Goal: Check status: Check status

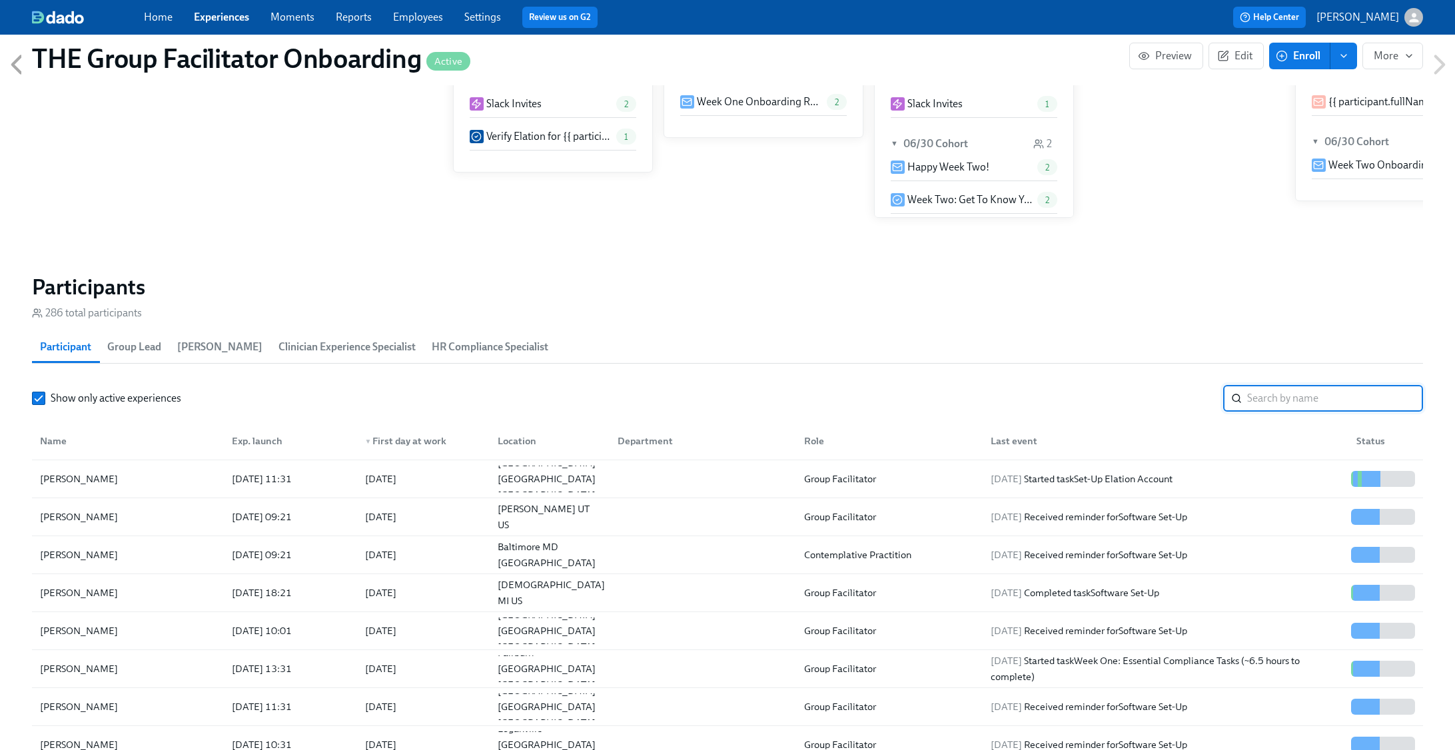
click at [1297, 401] on input "search" at bounding box center [1335, 398] width 176 height 27
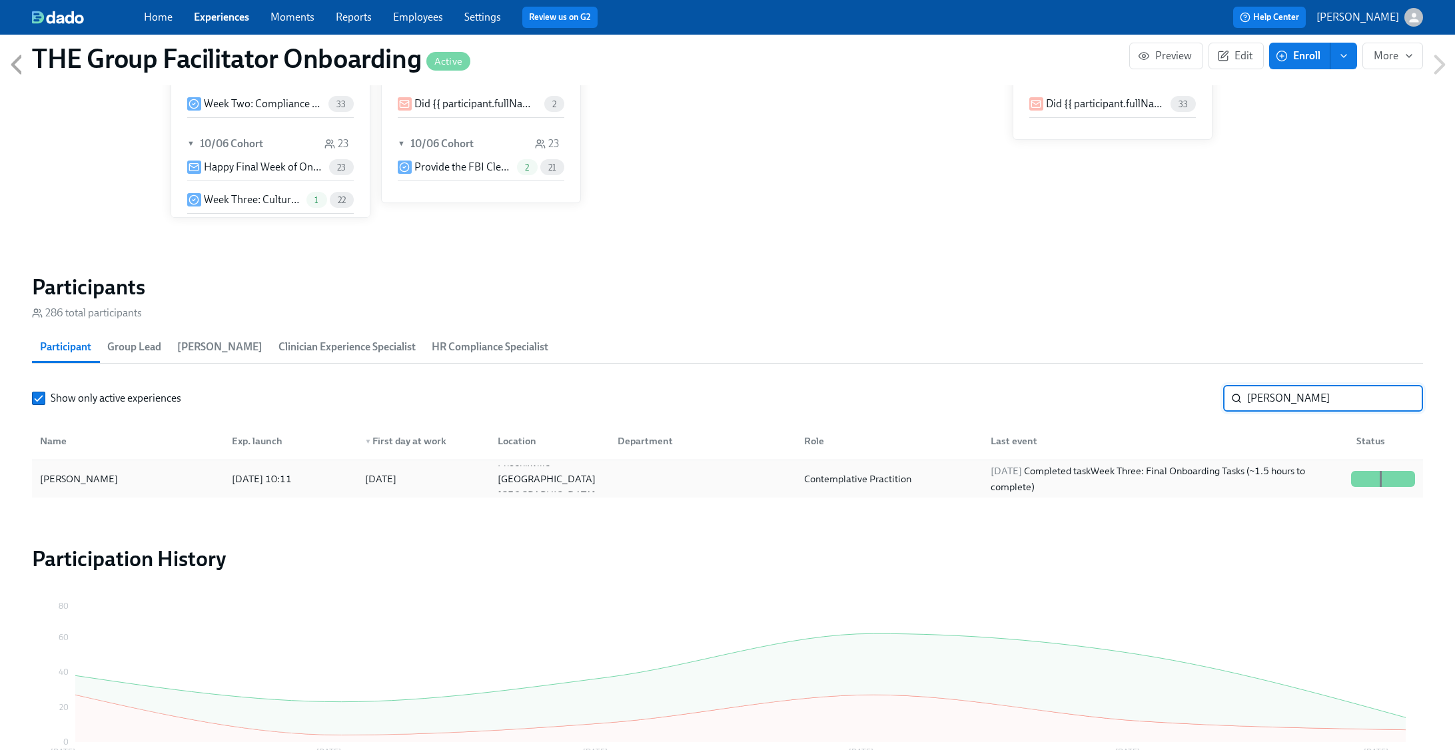
type input "[PERSON_NAME]"
click at [1089, 486] on div "[DATE] Completed task Week Three: Final Onboarding Tasks (~1.5 hours to complet…" at bounding box center [1165, 479] width 360 height 32
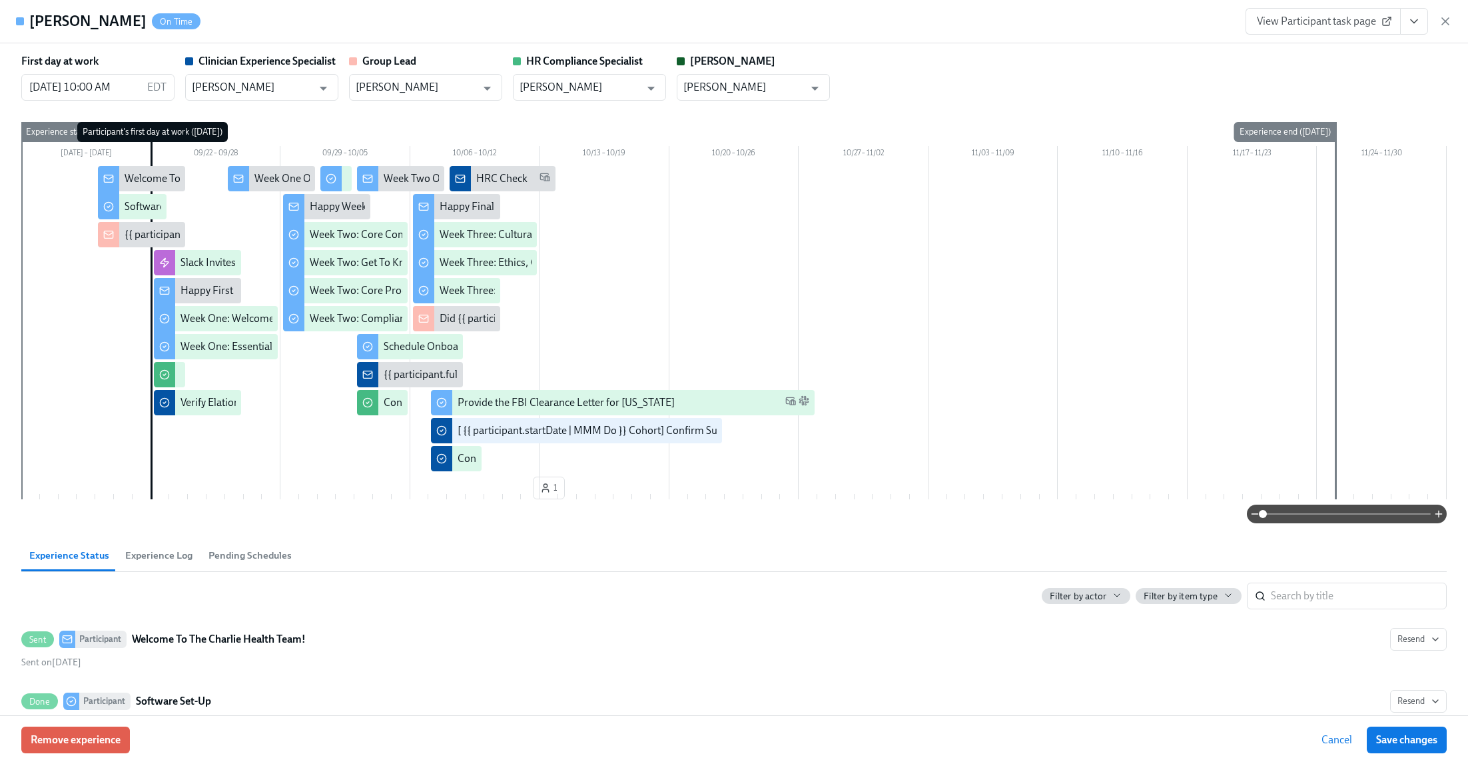
click at [1425, 25] on button "View task page" at bounding box center [1414, 21] width 28 height 27
click at [1374, 54] on link "View Clinician Experience Specialist task page" at bounding box center [1336, 52] width 205 height 15
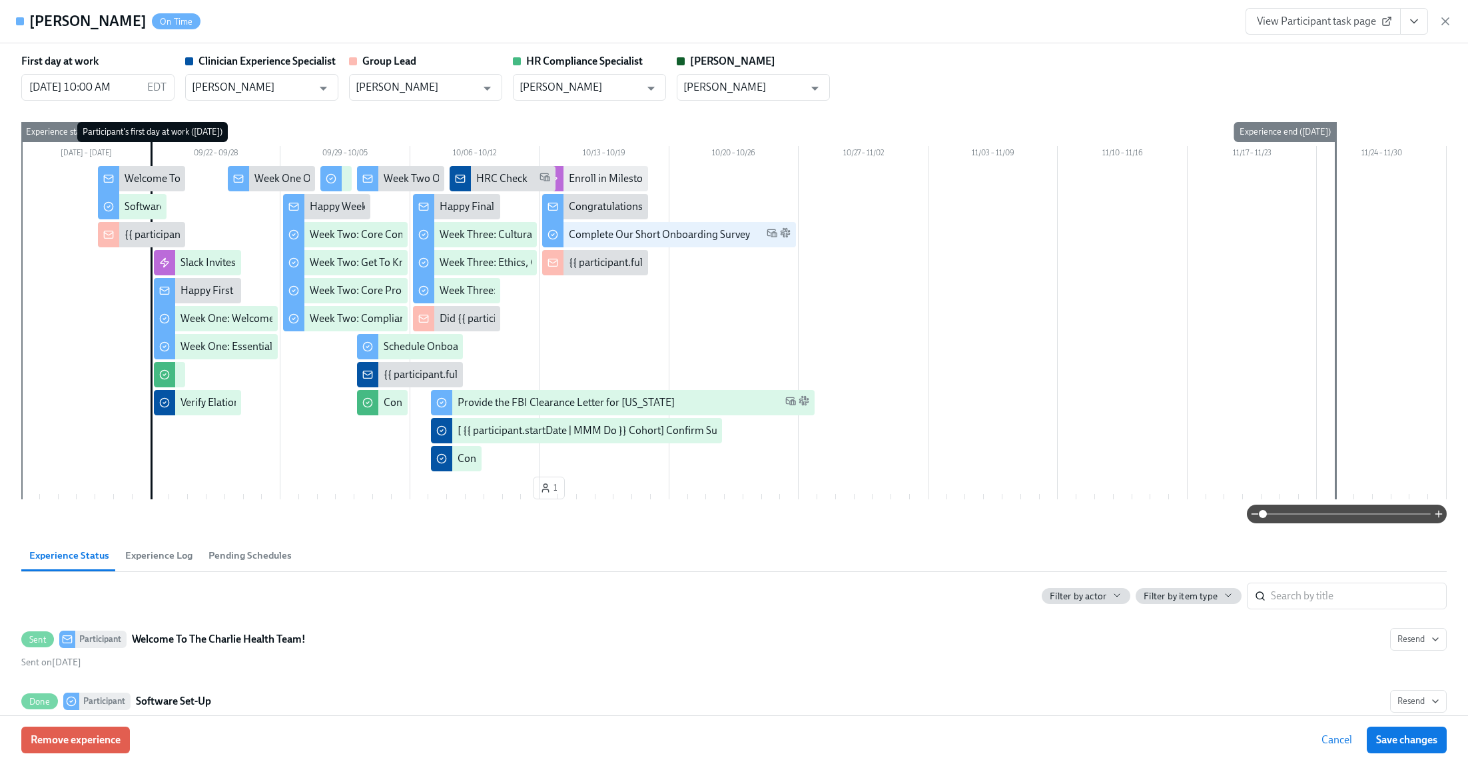
click at [1445, 21] on icon "button" at bounding box center [1445, 21] width 7 height 7
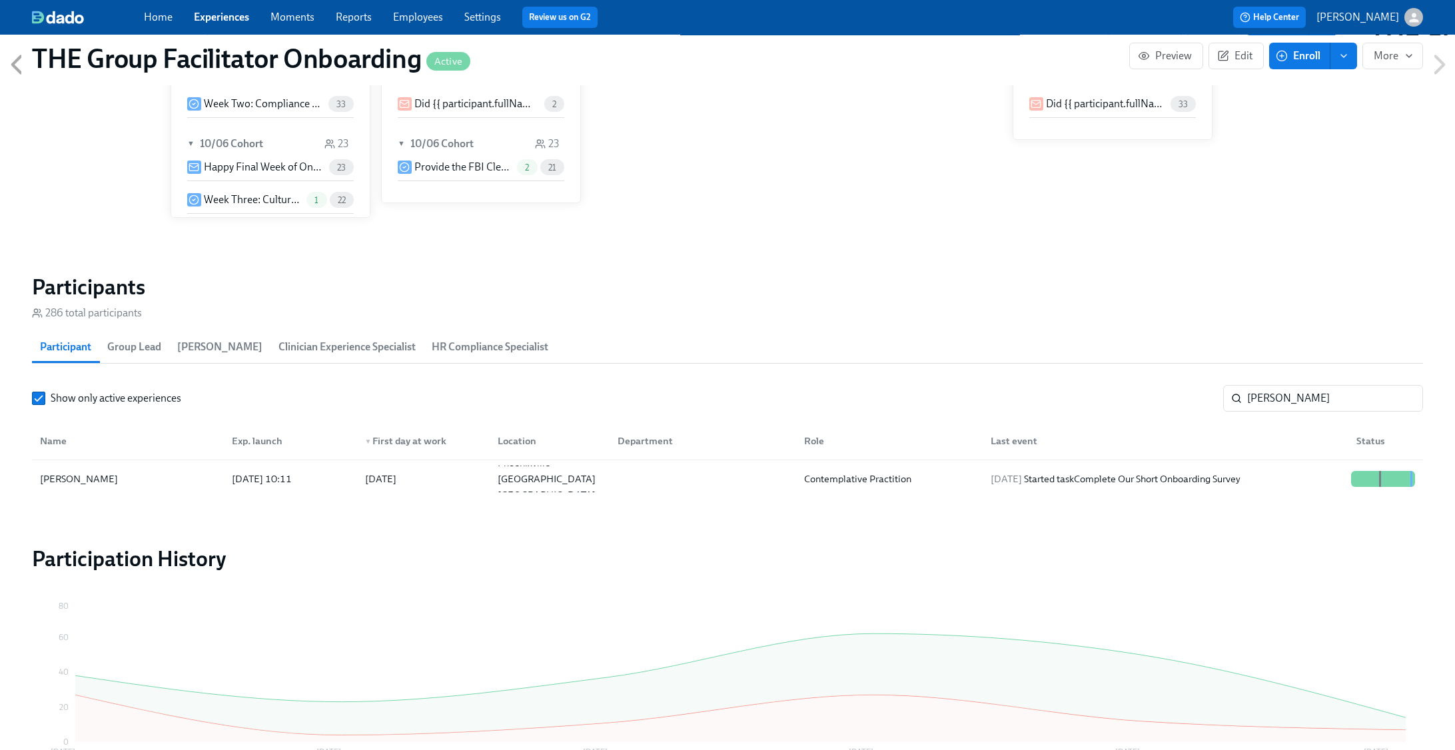
scroll to position [0, 19217]
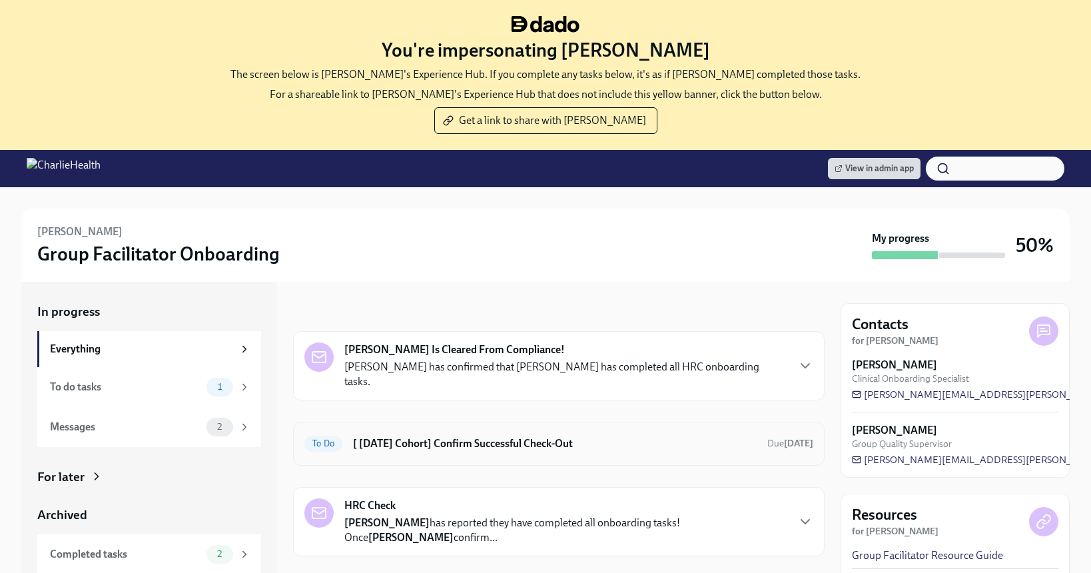
click at [520, 436] on h6 "[ [DATE] Cohort] Confirm Successful Check-Out" at bounding box center [555, 443] width 404 height 15
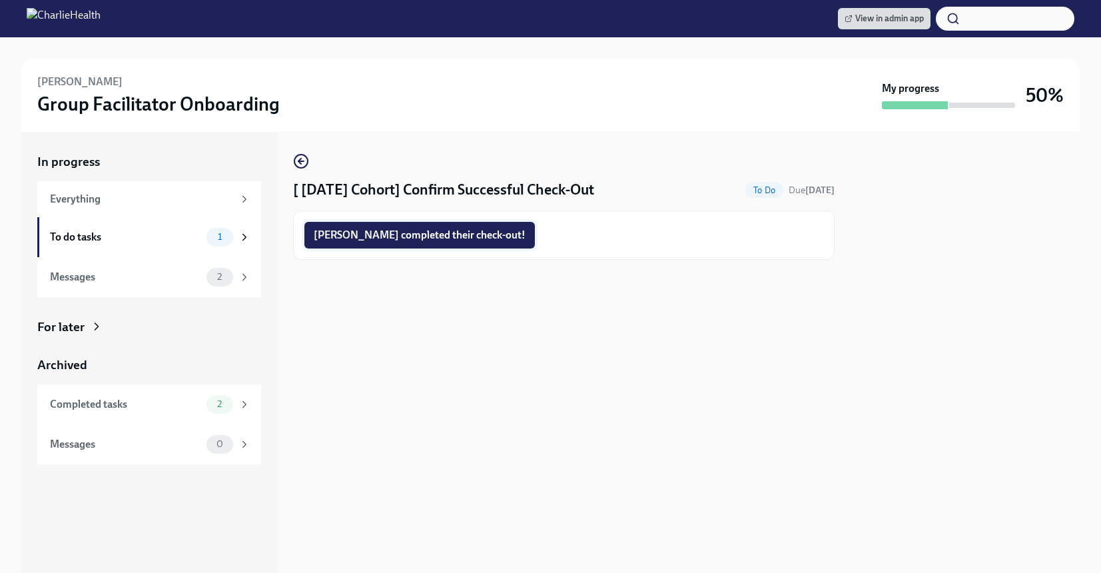
click at [463, 243] on button "Heather completed their check-out!" at bounding box center [419, 235] width 231 height 27
